Goal: Information Seeking & Learning: Learn about a topic

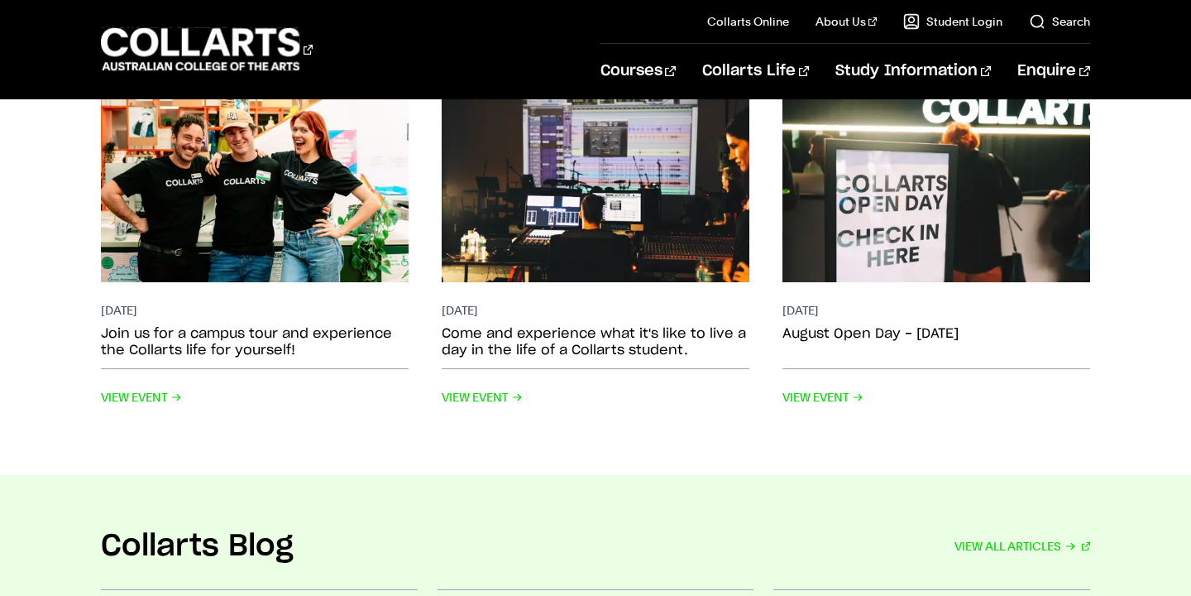
scroll to position [3394, 0]
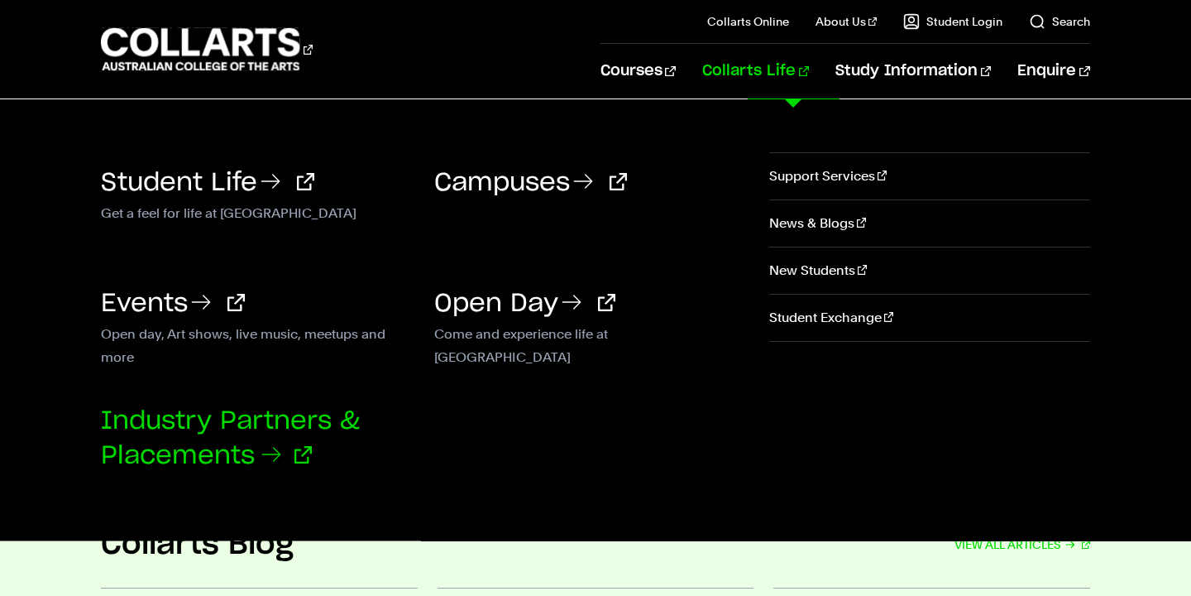
click at [280, 454] on icon at bounding box center [271, 453] width 17 height 13
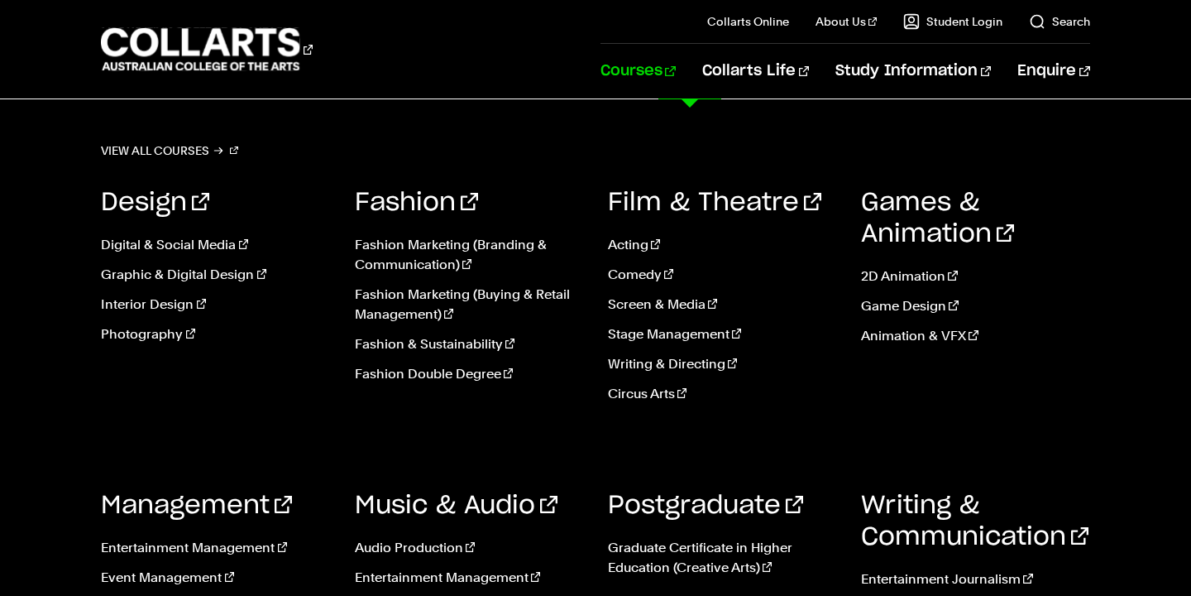
scroll to position [507, 0]
click at [908, 305] on link "Game Design" at bounding box center [975, 306] width 228 height 20
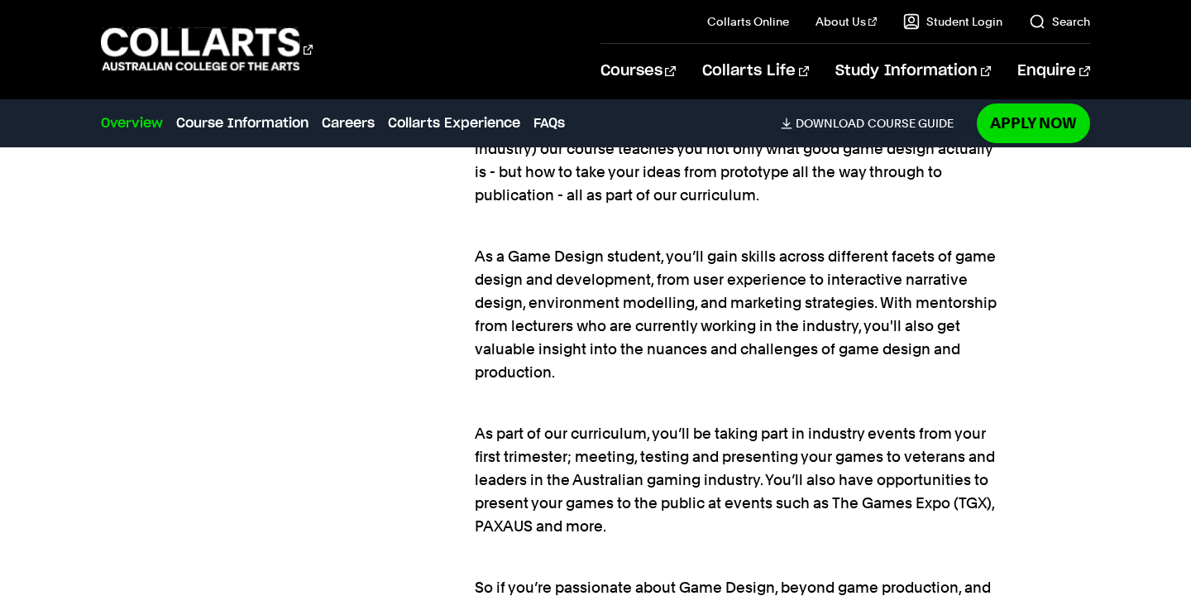
scroll to position [1619, 0]
